Goal: Find specific page/section: Find specific page/section

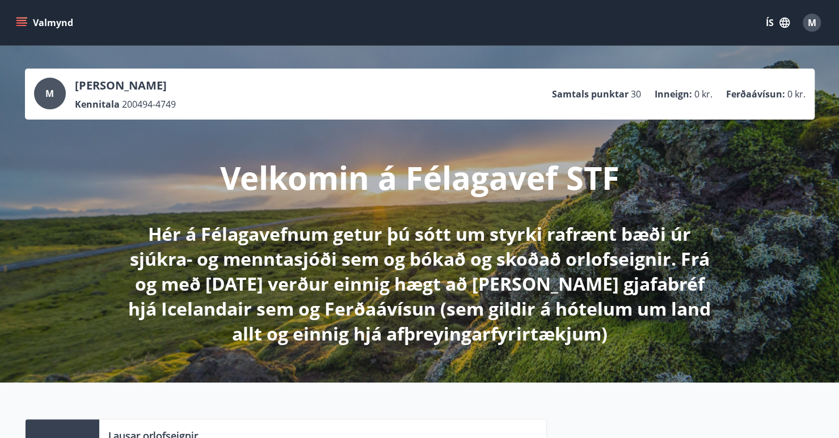
click at [23, 17] on icon "menu" at bounding box center [21, 22] width 11 height 11
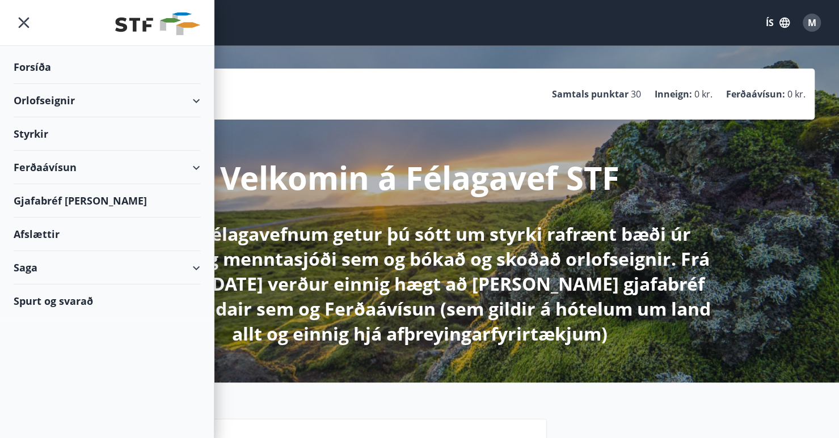
click at [93, 201] on div "Gjafabréf [PERSON_NAME]" at bounding box center [107, 200] width 187 height 33
